Goal: Task Accomplishment & Management: Use online tool/utility

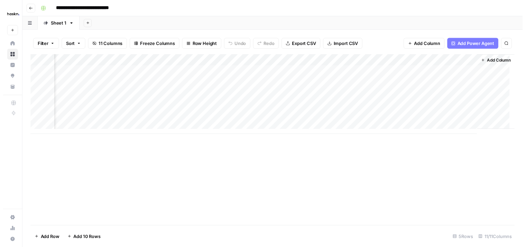
scroll to position [0, 622]
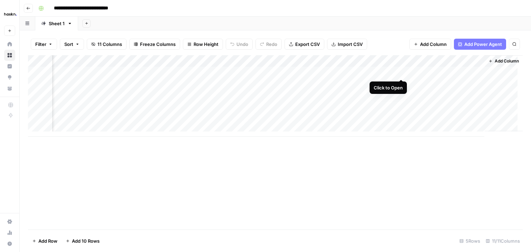
click at [401, 72] on div "Add Column" at bounding box center [275, 96] width 495 height 82
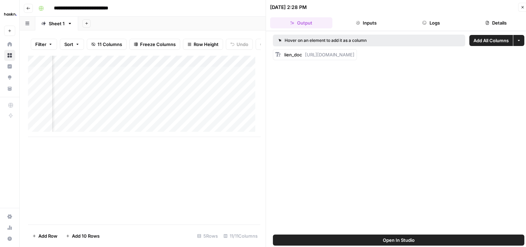
click at [436, 20] on button "Logs" at bounding box center [431, 22] width 62 height 11
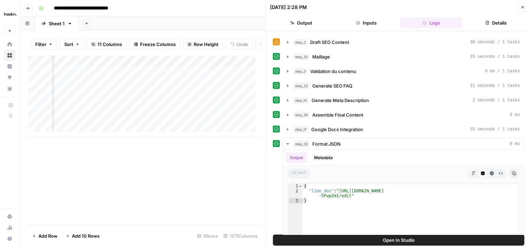
scroll to position [57, 0]
click at [287, 100] on icon "button" at bounding box center [288, 100] width 6 height 6
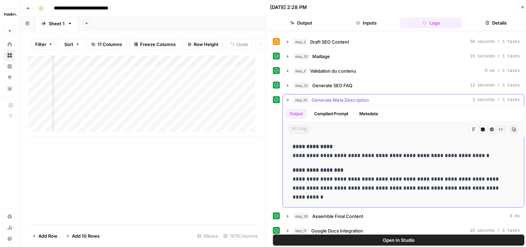
click at [287, 100] on icon "button" at bounding box center [288, 100] width 6 height 6
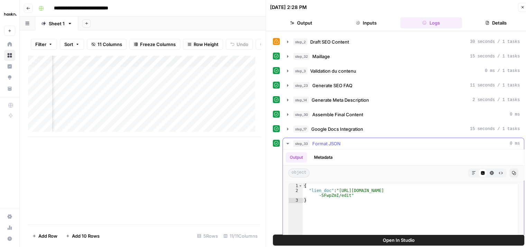
click at [287, 143] on icon "button" at bounding box center [287, 143] width 2 height 1
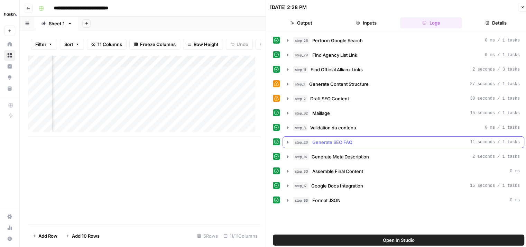
scroll to position [0, 0]
click at [288, 186] on icon "button" at bounding box center [288, 186] width 6 height 6
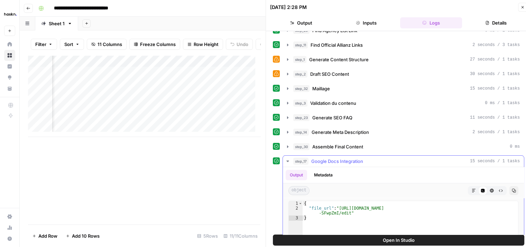
scroll to position [22, 0]
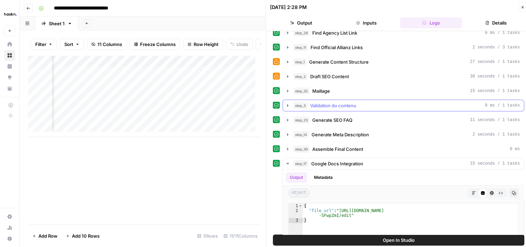
click at [291, 104] on button "step_3 Validation du contenu 0 ms / 1 tasks" at bounding box center [403, 105] width 241 height 11
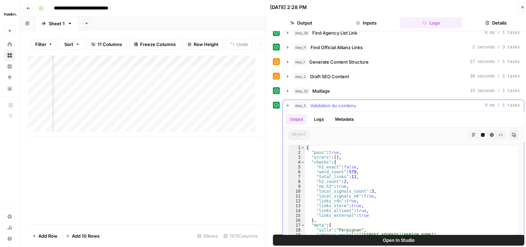
click at [291, 104] on button "step_3 Validation du contenu 0 ms / 1 tasks" at bounding box center [403, 105] width 241 height 11
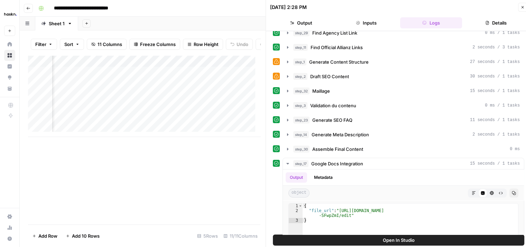
scroll to position [69, 0]
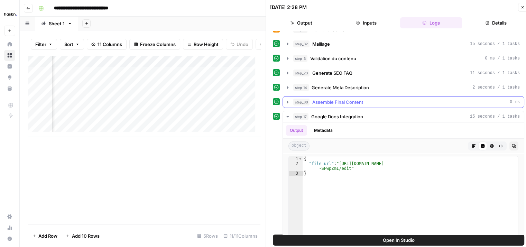
click at [287, 101] on icon "button" at bounding box center [287, 102] width 1 height 2
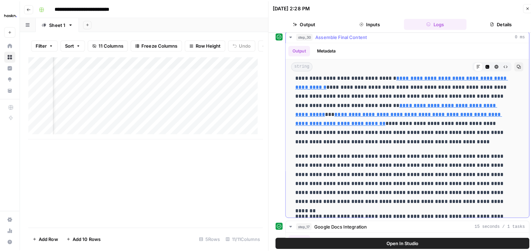
scroll to position [0, 0]
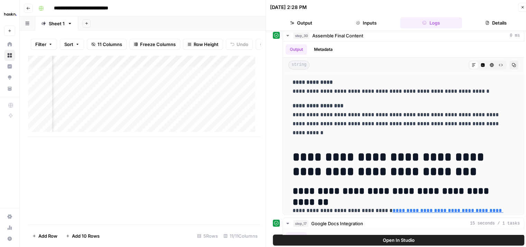
click at [523, 7] on icon "button" at bounding box center [522, 7] width 2 height 2
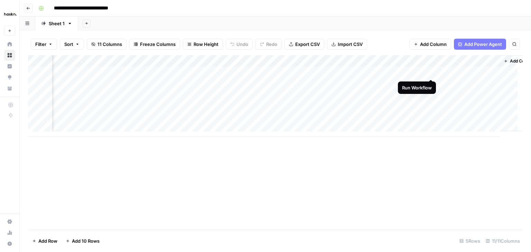
click at [430, 72] on div "Add Column" at bounding box center [275, 96] width 495 height 82
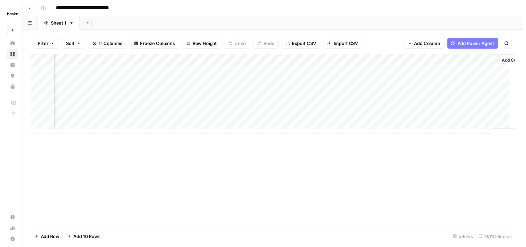
scroll to position [0, 622]
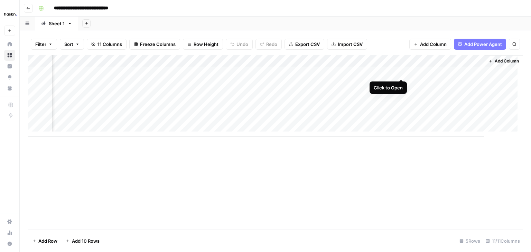
click at [400, 73] on div "Add Column" at bounding box center [275, 96] width 495 height 82
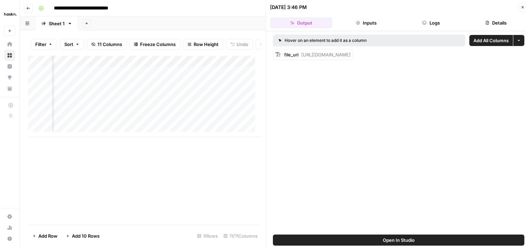
click at [487, 40] on span "Add All Columns" at bounding box center [490, 40] width 35 height 7
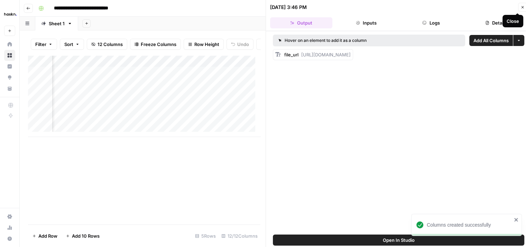
scroll to position [0, 898]
click at [522, 8] on icon "button" at bounding box center [522, 7] width 4 height 4
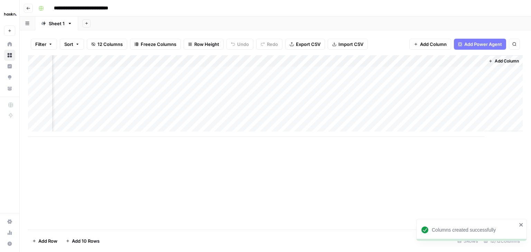
scroll to position [0, 676]
click at [480, 61] on div "Add Column" at bounding box center [275, 96] width 495 height 82
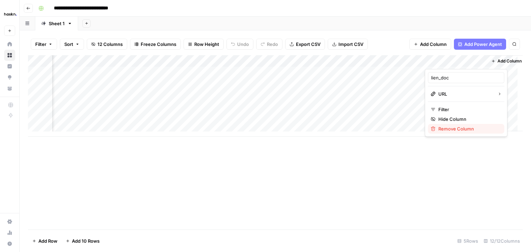
click at [454, 132] on span "Remove Column" at bounding box center [468, 128] width 60 height 7
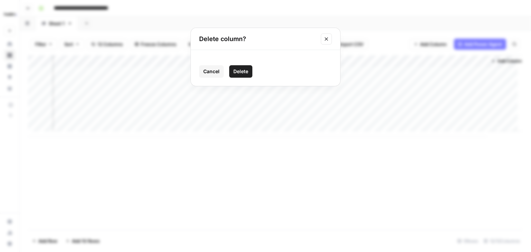
click at [243, 73] on span "Delete" at bounding box center [240, 71] width 15 height 7
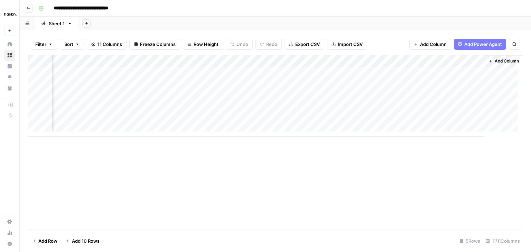
scroll to position [0, 622]
click at [473, 73] on div "Add Column" at bounding box center [275, 96] width 495 height 82
click at [151, 79] on div "Add Column" at bounding box center [275, 96] width 495 height 82
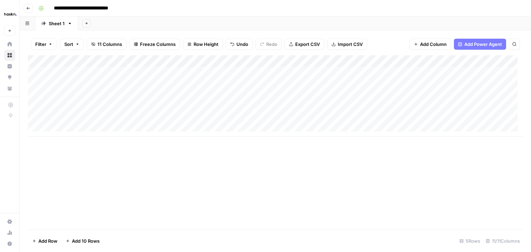
click at [66, 84] on div "Add Column" at bounding box center [275, 96] width 495 height 82
click at [274, 78] on div "Add Column" at bounding box center [275, 96] width 495 height 82
type textarea "*"
paste textarea "**********"
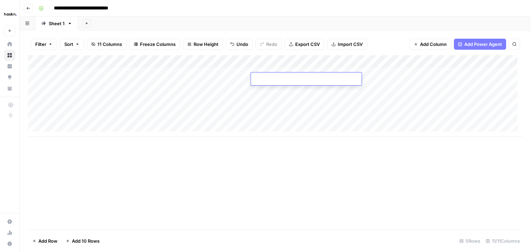
type textarea "**********"
click at [390, 79] on div "Add Column" at bounding box center [275, 96] width 495 height 82
click at [323, 77] on div "Add Column" at bounding box center [275, 96] width 495 height 82
type textarea "*********"
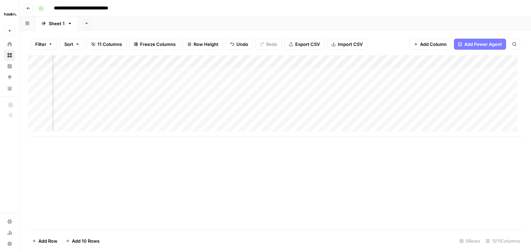
click at [410, 77] on div "Add Column" at bounding box center [275, 96] width 495 height 82
click at [386, 78] on div "Add Column" at bounding box center [275, 96] width 495 height 82
type textarea "****"
click at [255, 81] on div "Add Column" at bounding box center [275, 96] width 495 height 82
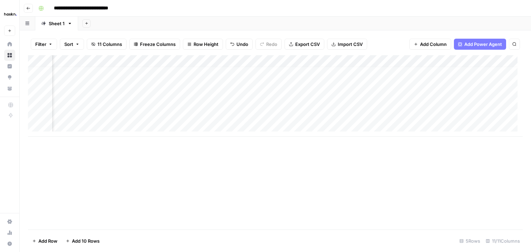
scroll to position [5, 622]
click at [376, 79] on div "Add Column" at bounding box center [275, 96] width 495 height 82
click at [472, 78] on div "Add Column" at bounding box center [275, 96] width 495 height 82
click at [104, 89] on div "Add Column" at bounding box center [275, 96] width 495 height 82
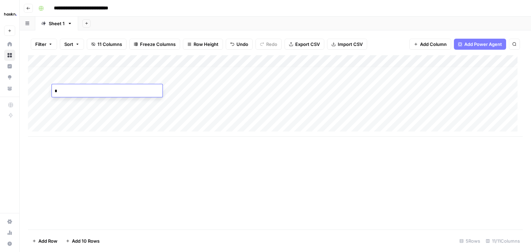
click at [192, 90] on div "Add Column" at bounding box center [275, 96] width 495 height 82
click at [188, 90] on div "Add Column" at bounding box center [275, 96] width 495 height 82
type textarea "********"
click at [312, 90] on div "Add Column" at bounding box center [275, 96] width 495 height 82
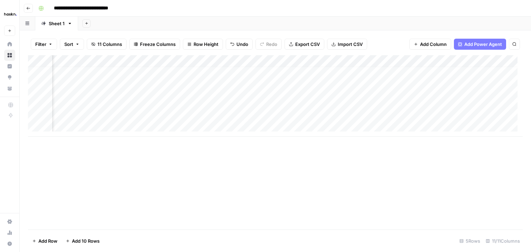
scroll to position [5, 403]
click at [286, 87] on div "Add Column" at bounding box center [275, 96] width 495 height 82
type textarea "********"
click at [378, 87] on div "Add Column" at bounding box center [275, 96] width 495 height 82
click at [460, 89] on div "Add Column" at bounding box center [275, 96] width 495 height 82
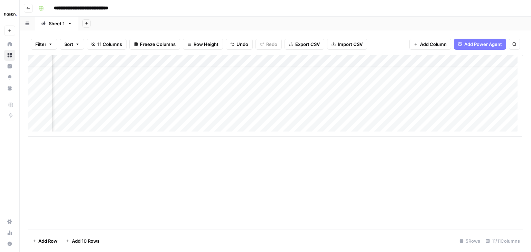
scroll to position [5, 596]
click at [391, 92] on div "Add Column" at bounding box center [275, 96] width 495 height 82
click at [475, 94] on div "Add Column" at bounding box center [275, 96] width 495 height 82
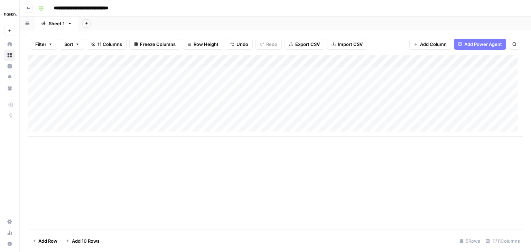
click at [72, 73] on div "Add Column" at bounding box center [275, 96] width 495 height 82
click at [86, 86] on div "Add Column" at bounding box center [275, 96] width 495 height 82
click at [90, 97] on div "Add Column" at bounding box center [275, 96] width 495 height 82
click at [72, 108] on div "Add Column" at bounding box center [275, 96] width 495 height 82
click at [75, 118] on div "Add Column" at bounding box center [275, 96] width 495 height 82
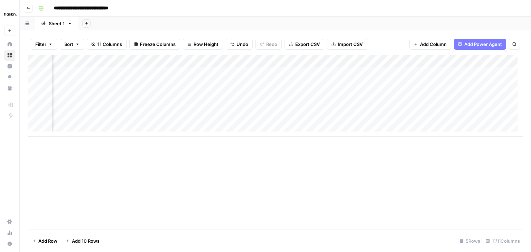
scroll to position [0, 59]
click at [96, 74] on div "Add Column" at bounding box center [275, 96] width 495 height 82
click at [222, 72] on div "Add Column" at bounding box center [275, 96] width 495 height 82
type textarea "**********"
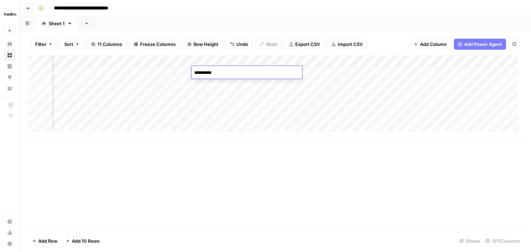
scroll to position [0, 181]
click at [479, 70] on div "Add Column" at bounding box center [275, 96] width 495 height 82
click at [365, 75] on div "Add Column" at bounding box center [275, 96] width 495 height 82
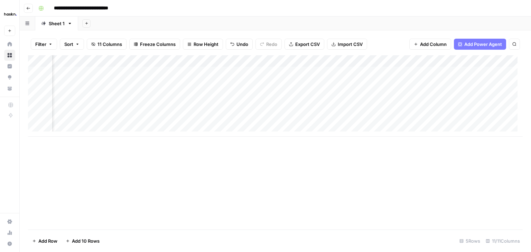
click at [338, 76] on div "Add Column" at bounding box center [275, 96] width 495 height 82
drag, startPoint x: 356, startPoint y: 61, endPoint x: 442, endPoint y: 57, distance: 86.2
click at [442, 57] on div "Add Column" at bounding box center [275, 96] width 495 height 82
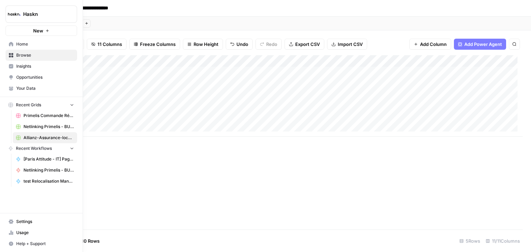
scroll to position [0, 223]
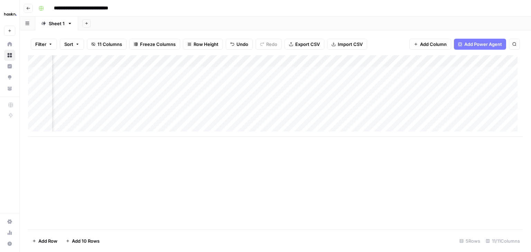
drag, startPoint x: 279, startPoint y: 61, endPoint x: 139, endPoint y: 66, distance: 140.1
click at [139, 66] on div "Add Column" at bounding box center [275, 96] width 495 height 82
click at [259, 72] on div "Add Column" at bounding box center [275, 96] width 495 height 82
click at [289, 87] on div "Add Column" at bounding box center [275, 96] width 495 height 82
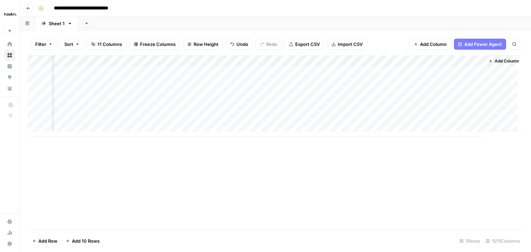
click at [250, 98] on div "Add Column" at bounding box center [275, 96] width 495 height 82
click at [252, 105] on div "Add Column" at bounding box center [275, 96] width 495 height 82
click at [258, 119] on div "Add Column" at bounding box center [275, 96] width 495 height 82
click at [248, 81] on div "Add Column" at bounding box center [275, 96] width 495 height 82
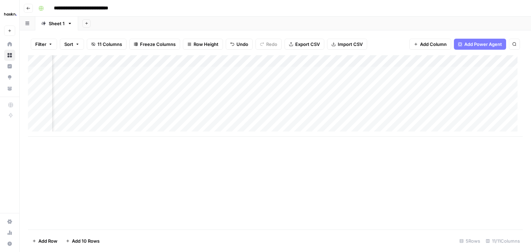
click at [248, 94] on div "Add Column" at bounding box center [275, 96] width 495 height 82
click at [254, 108] on div "Add Column" at bounding box center [275, 96] width 495 height 82
click at [249, 115] on div "Add Column" at bounding box center [275, 96] width 495 height 82
click at [243, 84] on div "Add Column" at bounding box center [275, 96] width 495 height 82
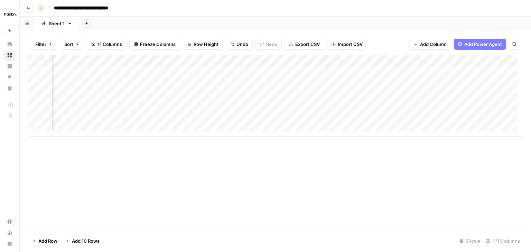
click at [245, 94] on div "Add Column" at bounding box center [275, 96] width 495 height 82
click at [333, 94] on div "Add Column" at bounding box center [275, 96] width 495 height 82
click at [240, 104] on div "Add Column" at bounding box center [275, 96] width 495 height 82
click at [246, 121] on div "Add Column" at bounding box center [275, 96] width 495 height 82
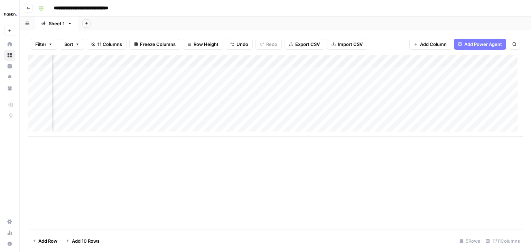
click at [147, 82] on div "Add Column" at bounding box center [275, 96] width 495 height 82
click at [175, 94] on div "Add Column" at bounding box center [275, 96] width 495 height 82
click at [153, 107] on div "Add Column" at bounding box center [275, 96] width 495 height 82
click at [152, 117] on div "Add Column" at bounding box center [275, 96] width 495 height 82
click at [240, 78] on div "Add Column" at bounding box center [275, 96] width 495 height 82
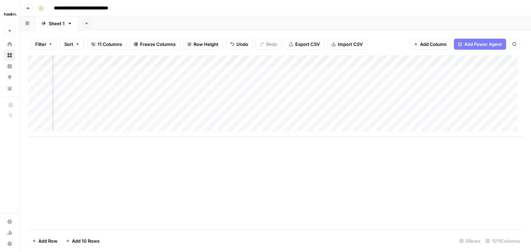
click at [248, 83] on div "Add Column" at bounding box center [275, 96] width 495 height 82
click at [263, 86] on div "Add Column" at bounding box center [275, 96] width 495 height 82
type textarea "*********"
click at [271, 99] on div "Add Column" at bounding box center [275, 96] width 495 height 82
type textarea "******"
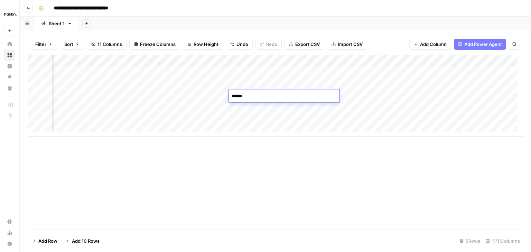
click at [249, 105] on div "Add Column" at bounding box center [275, 96] width 495 height 82
click at [265, 104] on div "Add Column" at bounding box center [275, 96] width 495 height 82
type textarea "*******"
click at [252, 118] on div "Add Column" at bounding box center [275, 96] width 495 height 82
type textarea "*****"
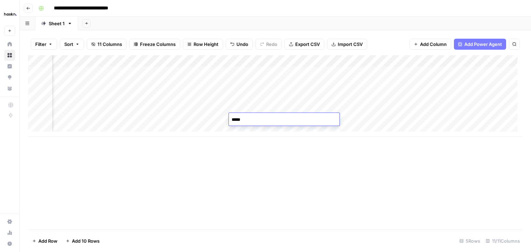
click at [251, 128] on div "Add Column" at bounding box center [275, 96] width 495 height 82
click at [329, 160] on div "Add Column" at bounding box center [275, 142] width 495 height 175
click at [166, 82] on div "Add Column" at bounding box center [275, 101] width 495 height 93
click at [168, 92] on div "Add Column" at bounding box center [275, 101] width 495 height 93
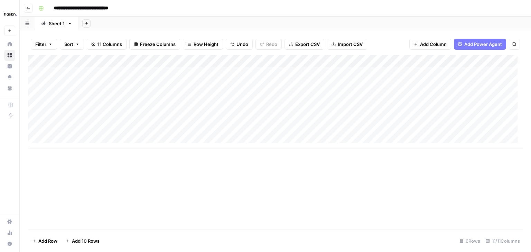
click at [180, 107] on div "Add Column" at bounding box center [275, 101] width 495 height 93
click at [168, 120] on div "Add Column" at bounding box center [275, 101] width 495 height 93
click at [416, 60] on div "Add Column" at bounding box center [275, 101] width 495 height 93
click at [426, 73] on button "All Rows" at bounding box center [444, 77] width 52 height 10
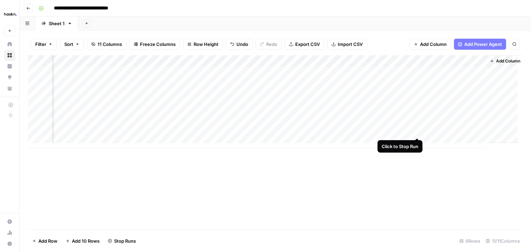
click at [416, 131] on div "Add Column" at bounding box center [275, 101] width 495 height 93
click at [418, 12] on div "**********" at bounding box center [280, 8] width 488 height 11
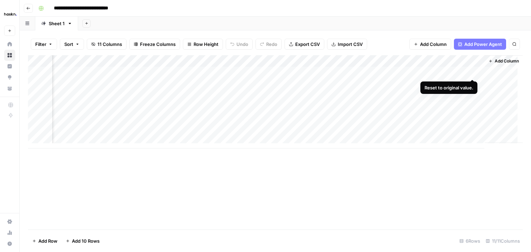
click at [472, 74] on div "Add Column" at bounding box center [275, 101] width 495 height 93
click at [473, 72] on div "Add Column" at bounding box center [275, 101] width 495 height 93
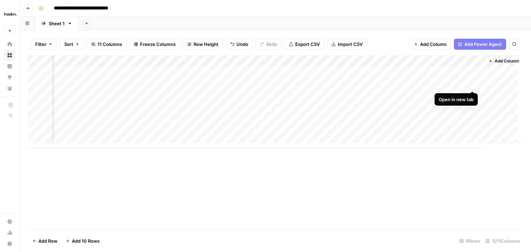
click at [472, 83] on div "Add Column" at bounding box center [275, 101] width 495 height 93
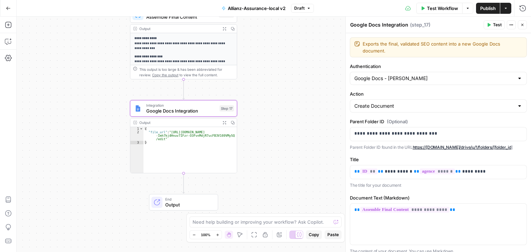
scroll to position [59, 0]
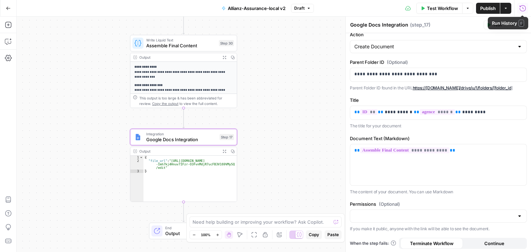
click at [523, 8] on icon "button" at bounding box center [523, 8] width 6 height 6
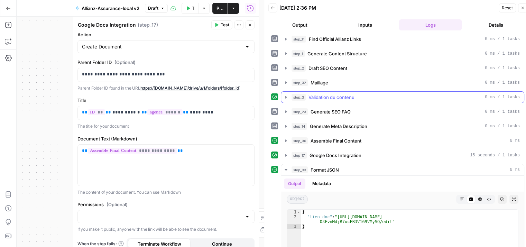
scroll to position [0, 0]
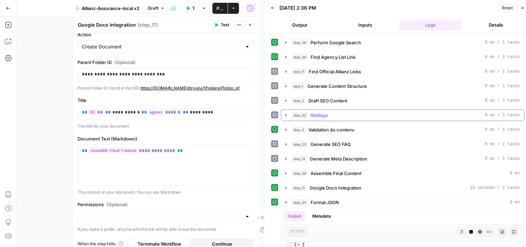
click at [287, 113] on icon "button" at bounding box center [286, 115] width 6 height 6
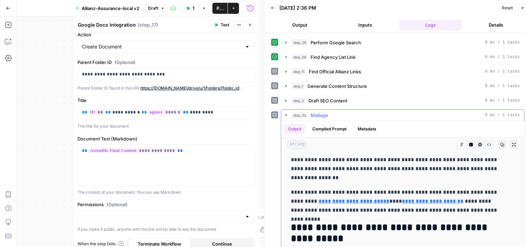
scroll to position [142, 0]
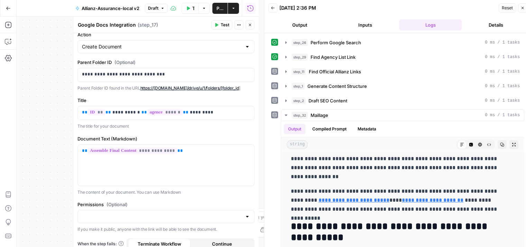
click at [521, 9] on icon "button" at bounding box center [522, 8] width 4 height 4
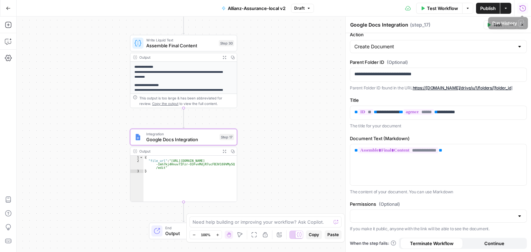
drag, startPoint x: 519, startPoint y: 8, endPoint x: 522, endPoint y: 6, distance: 4.2
click at [522, 6] on icon "button" at bounding box center [522, 8] width 7 height 7
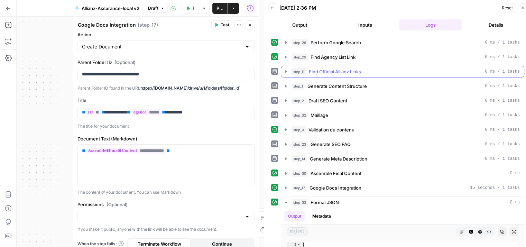
scroll to position [3, 0]
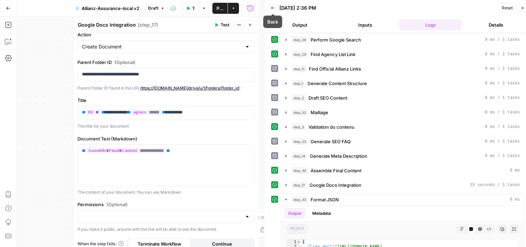
click at [271, 9] on icon "button" at bounding box center [273, 8] width 4 height 4
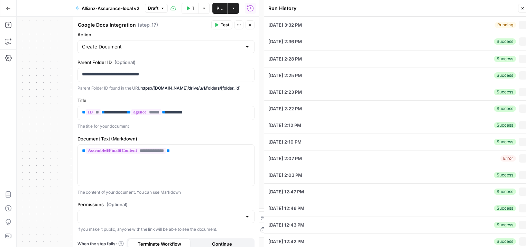
type input "10"
type input "M ROBIN JEAN-CHRISTOPHE EI"
type input "[GEOGRAPHIC_DATA]"
type input "111 av jean mermoz 66000"
type input "[GEOGRAPHIC_DATA]"
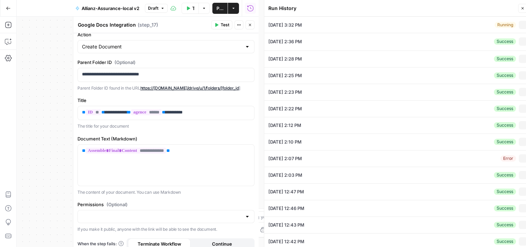
type input "https://agence.allianz.fr/perpignan-66000-566MA2"
type input "66000"
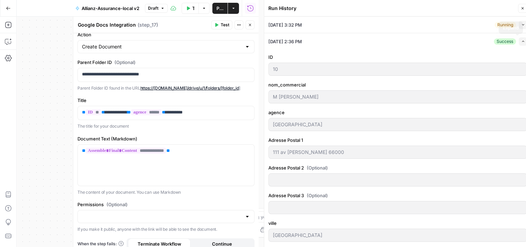
click at [522, 41] on icon "button" at bounding box center [523, 41] width 2 height 1
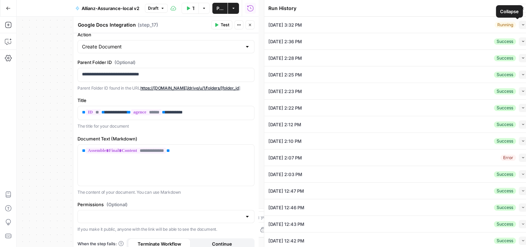
click at [521, 23] on icon "button" at bounding box center [523, 25] width 4 height 4
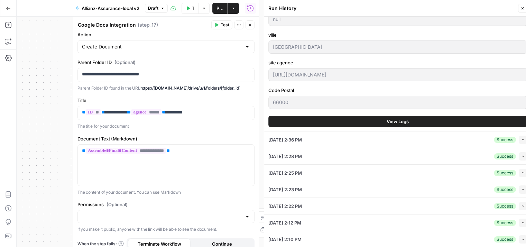
scroll to position [178, 0]
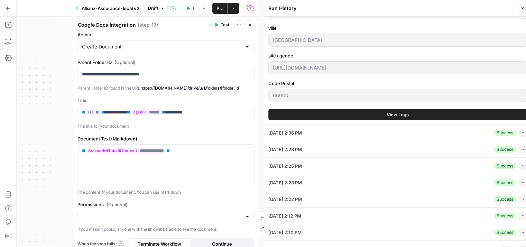
click at [412, 113] on button "View Logs" at bounding box center [397, 114] width 259 height 11
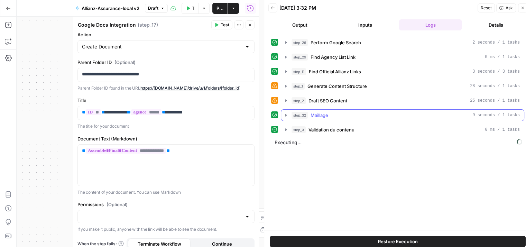
click at [286, 114] on icon "button" at bounding box center [285, 115] width 1 height 2
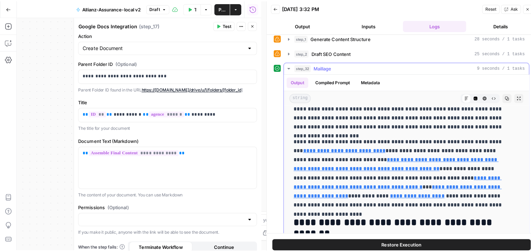
scroll to position [87, 0]
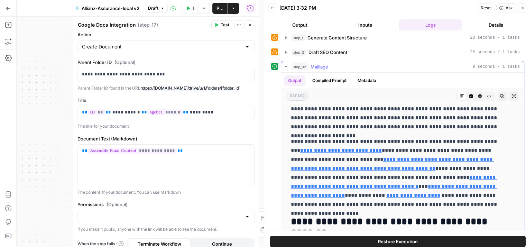
click at [283, 65] on icon "button" at bounding box center [286, 67] width 6 height 6
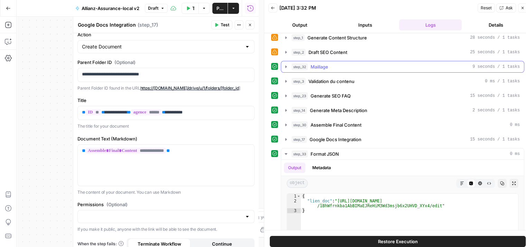
drag, startPoint x: 327, startPoint y: 67, endPoint x: 287, endPoint y: 65, distance: 39.5
click at [327, 67] on span "Maillage" at bounding box center [319, 66] width 18 height 7
click at [273, 7] on icon "button" at bounding box center [273, 8] width 4 height 4
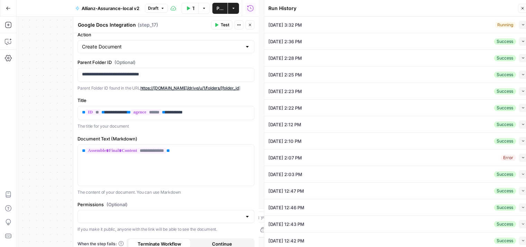
click at [250, 25] on icon "button" at bounding box center [250, 25] width 2 height 2
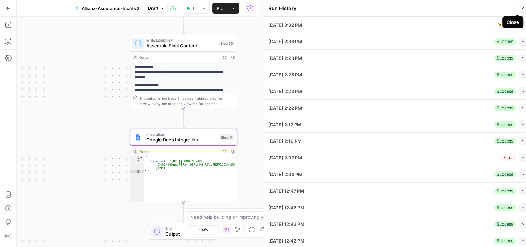
click at [521, 9] on icon "button" at bounding box center [522, 8] width 4 height 4
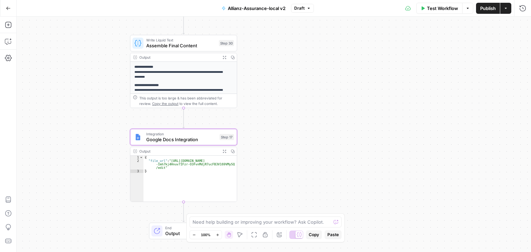
drag, startPoint x: 324, startPoint y: 61, endPoint x: 440, endPoint y: 63, distance: 116.2
click at [440, 63] on div "Workflow Set Inputs Inputs Google Search Perform Google Search Step 26 Output E…" at bounding box center [274, 135] width 514 height 236
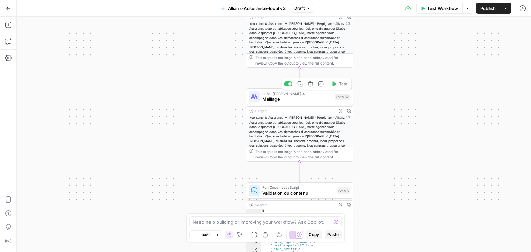
click at [275, 100] on span "Maillage" at bounding box center [297, 99] width 70 height 7
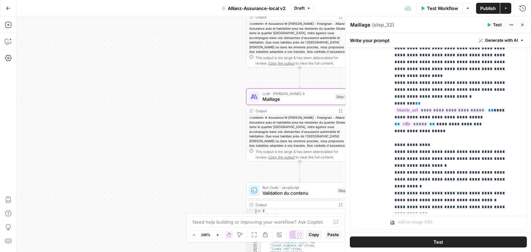
scroll to position [192, 0]
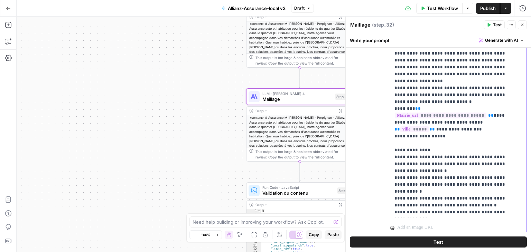
drag, startPoint x: 432, startPoint y: 157, endPoint x: 407, endPoint y: 163, distance: 26.0
click at [407, 163] on p "**********" at bounding box center [453, 126] width 118 height 373
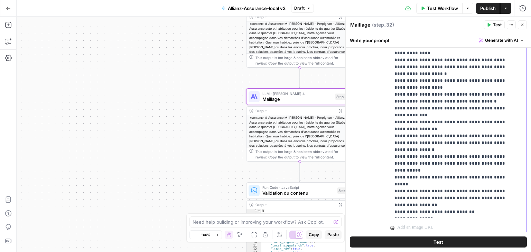
scroll to position [214, 0]
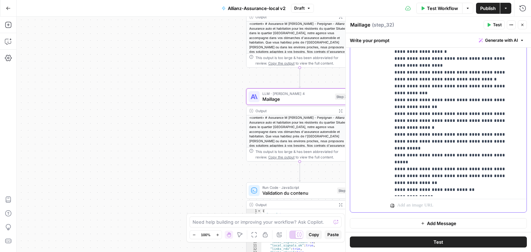
drag, startPoint x: 393, startPoint y: 166, endPoint x: 422, endPoint y: 174, distance: 29.7
click at [422, 174] on div "**********" at bounding box center [455, 56] width 131 height 282
click at [432, 178] on p "**********" at bounding box center [453, 6] width 118 height 373
drag, startPoint x: 419, startPoint y: 174, endPoint x: 401, endPoint y: 171, distance: 18.5
click at [401, 171] on p "**********" at bounding box center [453, 6] width 118 height 373
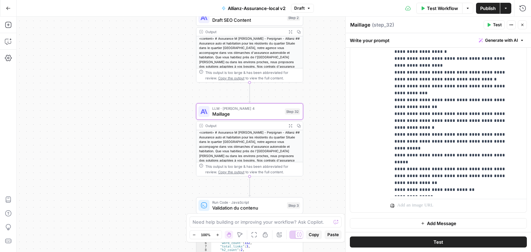
drag, startPoint x: 210, startPoint y: 76, endPoint x: 122, endPoint y: 87, distance: 88.5
click at [122, 87] on div "Workflow Set Inputs Inputs Google Search Perform Google Search Step 26 Output E…" at bounding box center [274, 135] width 514 height 236
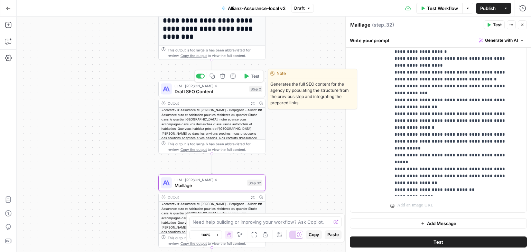
click at [186, 92] on span "Draft SEO Content" at bounding box center [211, 91] width 72 height 7
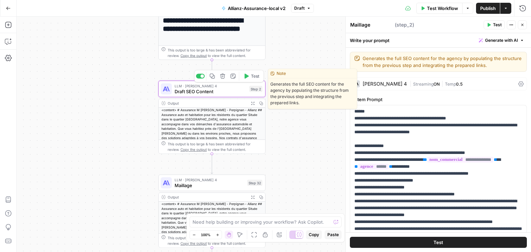
type textarea "Draft SEO Content"
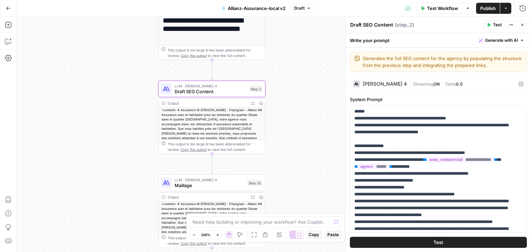
click at [518, 84] on icon at bounding box center [521, 84] width 6 height 6
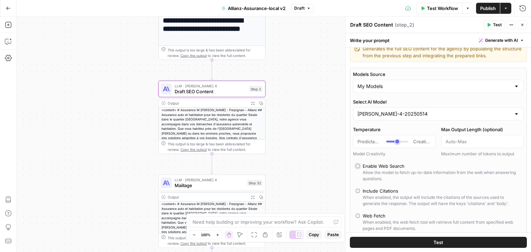
scroll to position [0, 0]
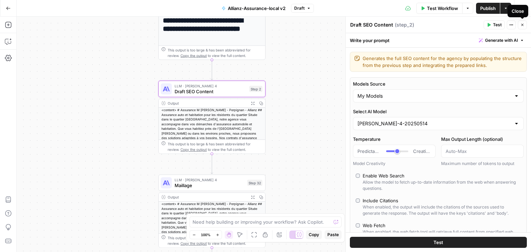
click at [524, 24] on button "Close" at bounding box center [522, 24] width 9 height 9
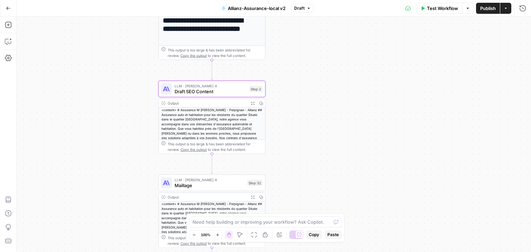
click at [521, 86] on div "Workflow Set Inputs Inputs Google Search Perform Google Search Step 26 Output E…" at bounding box center [274, 135] width 514 height 236
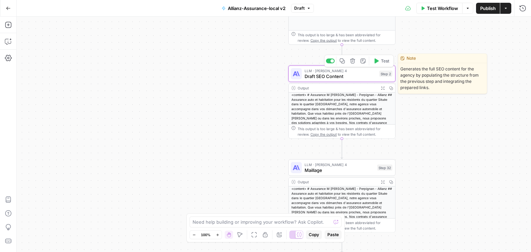
click at [318, 76] on span "Draft SEO Content" at bounding box center [341, 76] width 72 height 7
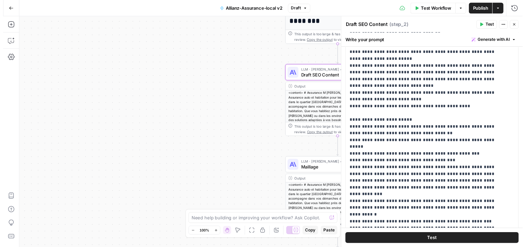
scroll to position [113, 0]
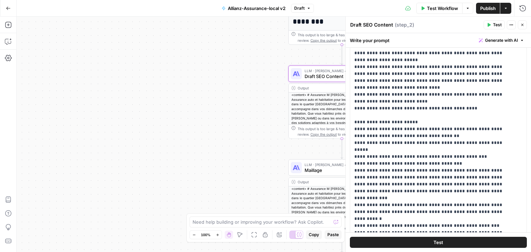
click at [434, 240] on span "Test" at bounding box center [438, 242] width 10 height 7
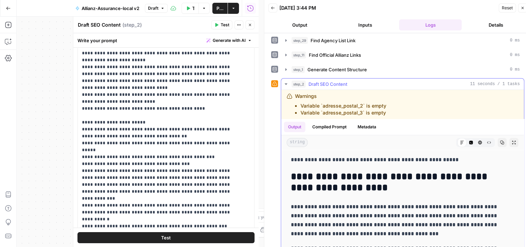
scroll to position [12, 0]
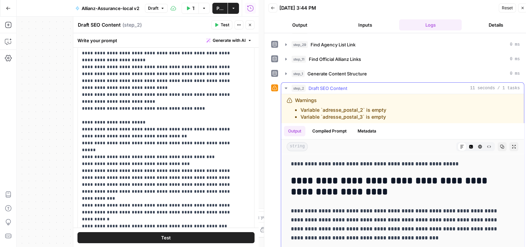
click at [287, 89] on icon "button" at bounding box center [286, 88] width 6 height 6
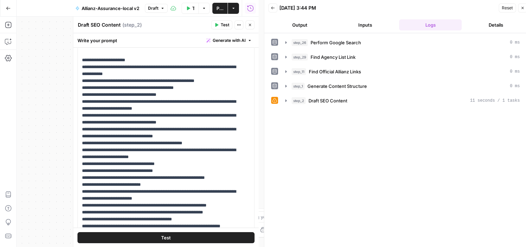
click at [251, 28] on button "Close" at bounding box center [249, 24] width 9 height 9
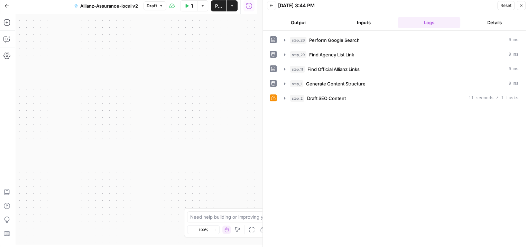
scroll to position [3, 1]
click at [520, 5] on icon "button" at bounding box center [521, 5] width 4 height 4
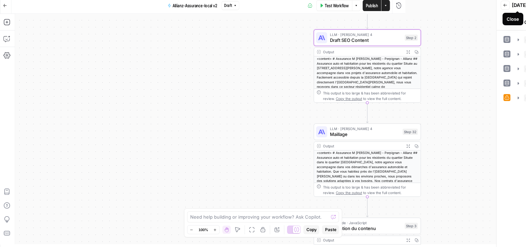
scroll to position [0, 0]
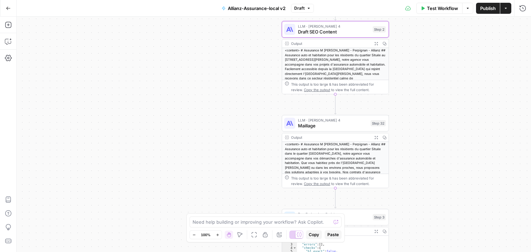
drag, startPoint x: 232, startPoint y: 110, endPoint x: 175, endPoint y: 91, distance: 60.3
click at [175, 91] on div "Workflow Set Inputs Inputs Google Search Perform Google Search Step 26 Output E…" at bounding box center [274, 135] width 514 height 236
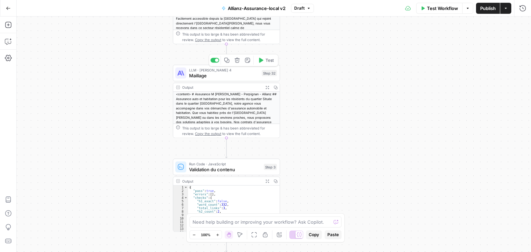
click at [262, 64] on button "Test" at bounding box center [265, 60] width 21 height 9
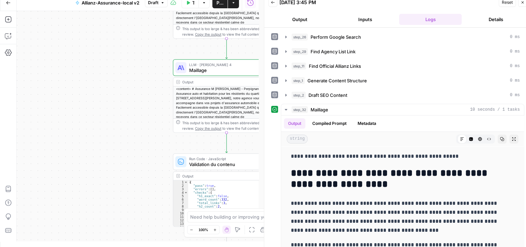
click at [142, 95] on div "Workflow Set Inputs Inputs Google Search Perform Google Search Step 26 Output E…" at bounding box center [138, 126] width 242 height 230
click at [521, 3] on icon "button" at bounding box center [522, 2] width 4 height 4
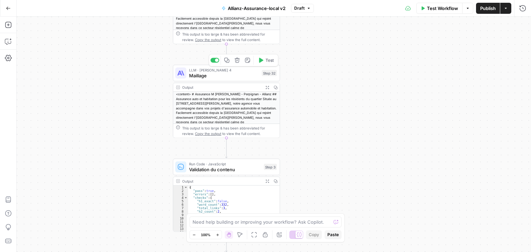
click at [248, 70] on span "LLM · Claude Sonnet 4" at bounding box center [224, 70] width 70 height 6
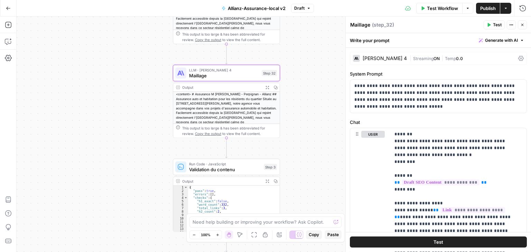
click at [518, 58] on icon at bounding box center [521, 59] width 6 height 6
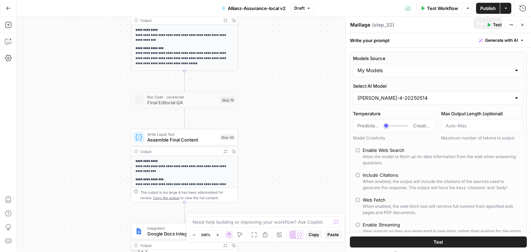
click at [485, 8] on span "Publish" at bounding box center [488, 8] width 16 height 7
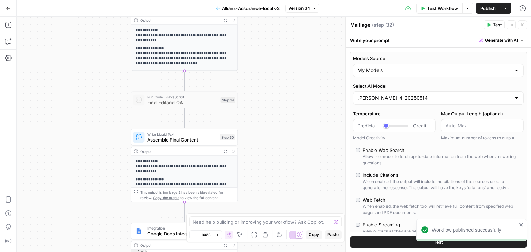
click at [476, 11] on button "Publish" at bounding box center [488, 8] width 24 height 11
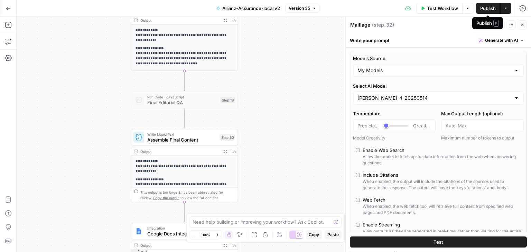
click at [483, 9] on span "Publish" at bounding box center [488, 8] width 16 height 7
click at [298, 93] on div "Workflow Set Inputs Inputs Google Search Perform Google Search Step 26 Output E…" at bounding box center [274, 135] width 514 height 236
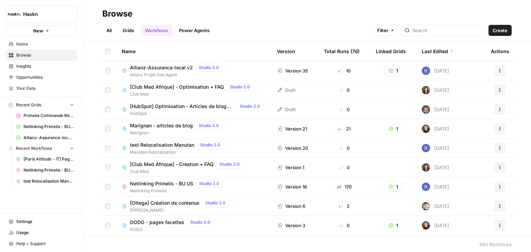
click at [114, 28] on link "All" at bounding box center [108, 30] width 13 height 11
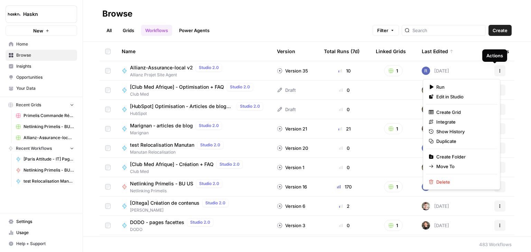
click at [498, 72] on icon "button" at bounding box center [500, 71] width 4 height 4
click at [447, 165] on span "Move To" at bounding box center [463, 166] width 55 height 7
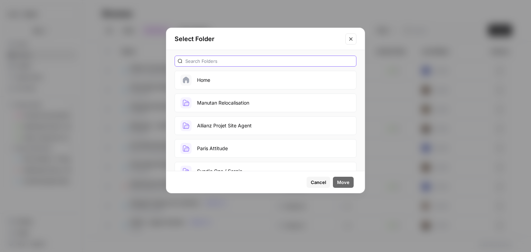
click at [244, 60] on input "text" at bounding box center [269, 61] width 168 height 7
click at [234, 102] on button "Manutan Relocalisation" at bounding box center [266, 103] width 182 height 19
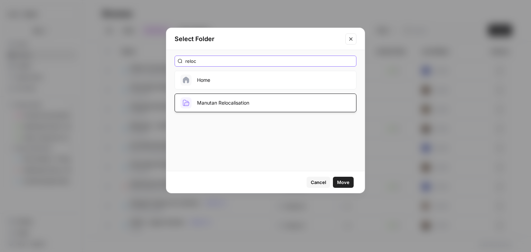
click at [214, 61] on input "reloc" at bounding box center [269, 61] width 168 height 7
type input "r"
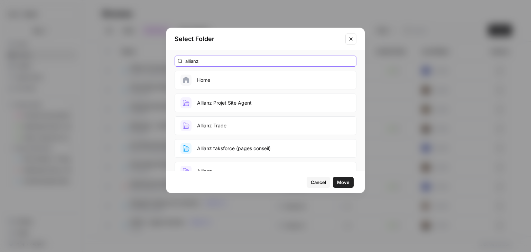
type input "allianz"
click at [258, 103] on button "Allianz Projet Site Agent" at bounding box center [266, 103] width 182 height 19
click at [344, 182] on span "Move" at bounding box center [343, 182] width 12 height 7
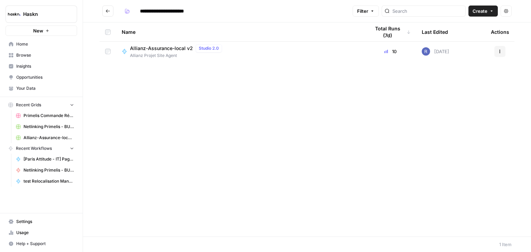
click at [193, 10] on input "**********" at bounding box center [168, 11] width 63 height 11
click at [255, 76] on div "Name Total Runs (7d) Last Edited Actions Allianz-Assurance-local v2 Studio 2.0 …" at bounding box center [307, 129] width 448 height 214
